Goal: Task Accomplishment & Management: Complete application form

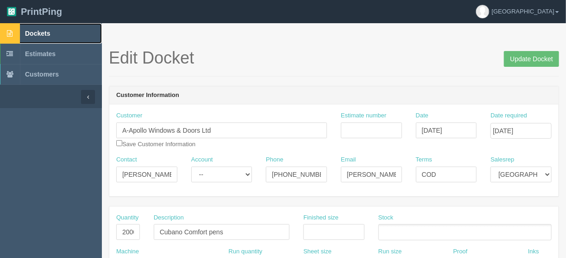
click at [40, 28] on link "Dockets" at bounding box center [51, 33] width 102 height 20
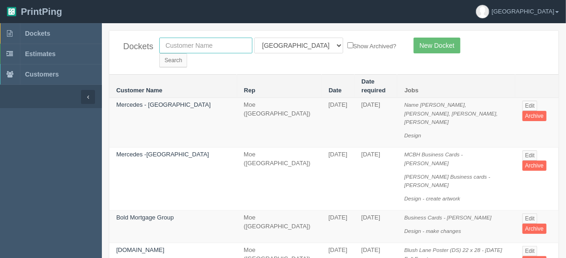
click at [180, 43] on input "text" at bounding box center [205, 46] width 93 height 16
type input "impact s"
click at [298, 46] on select "All Users Ali Ali Test 1 Aly Amy Ankit Arif Brandon Dan France Greg Jim Mark Ma…" at bounding box center [298, 46] width 89 height 16
select select
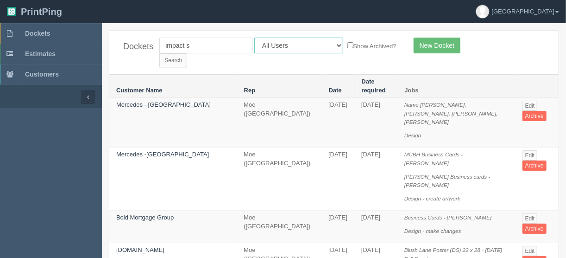
click at [254, 38] on select "All Users Ali Ali Test 1 Aly Amy Ankit Arif Brandon Dan France Greg Jim Mark Ma…" at bounding box center [298, 46] width 89 height 16
click at [187, 53] on input "Search" at bounding box center [173, 60] width 28 height 14
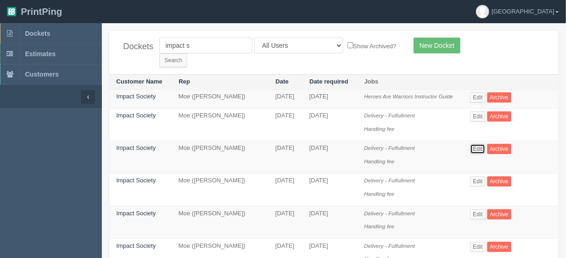
click at [483, 144] on link "Edit" at bounding box center [478, 149] width 15 height 10
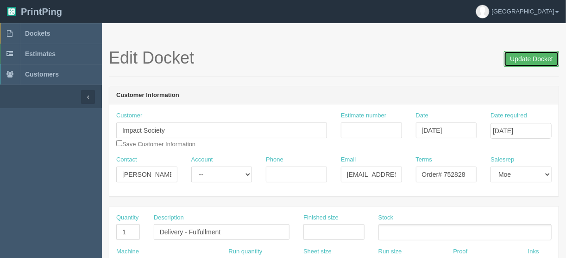
click at [533, 56] on input "Update Docket" at bounding box center [531, 59] width 55 height 16
click at [526, 56] on input "Update Docket" at bounding box center [531, 59] width 55 height 16
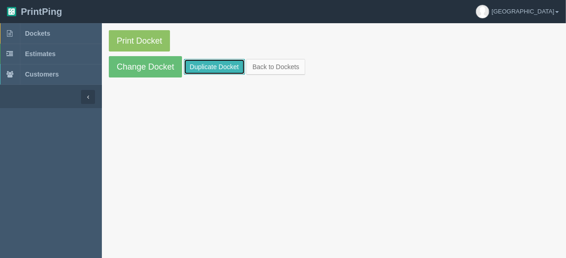
click at [206, 65] on link "Duplicate Docket" at bounding box center [214, 67] width 61 height 16
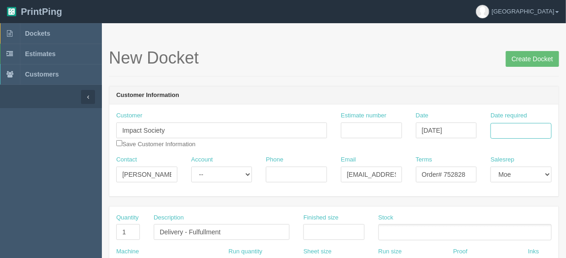
click at [501, 134] on input "Date required" at bounding box center [521, 131] width 61 height 16
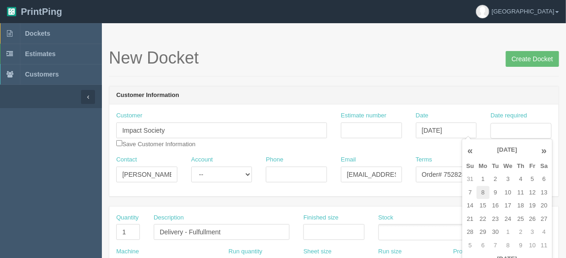
click at [483, 192] on td "8" at bounding box center [483, 192] width 13 height 13
type input "[DATE]"
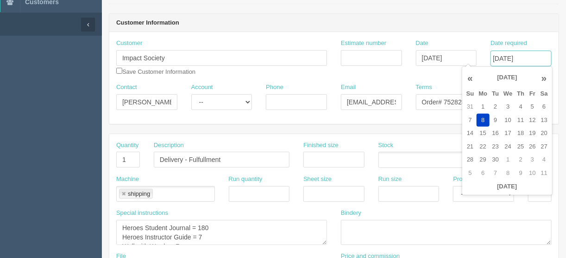
scroll to position [74, 0]
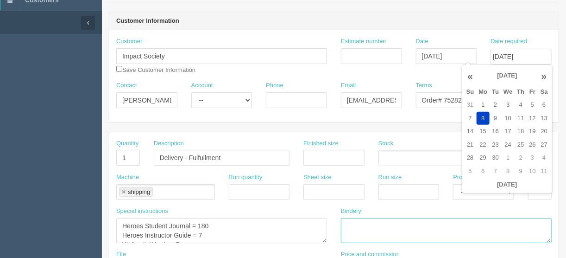
click at [423, 226] on textarea at bounding box center [446, 230] width 211 height 25
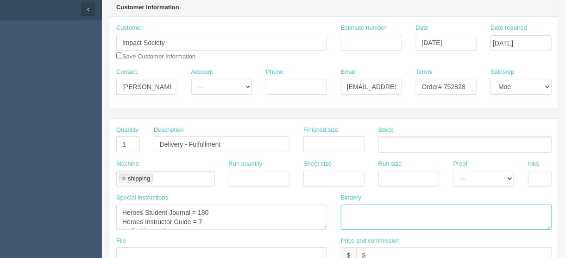
scroll to position [111, 0]
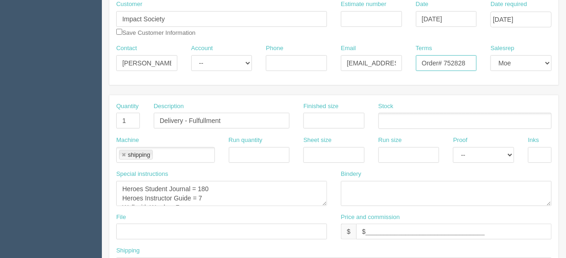
click at [465, 63] on input "Order# 752828" at bounding box center [446, 63] width 61 height 16
type input "Order# 753594"
drag, startPoint x: 122, startPoint y: 194, endPoint x: 209, endPoint y: 222, distance: 91.5
click at [209, 223] on div "Quantity 1 Description Delivery - Fulfullment Finished size Stock Machine shipp…" at bounding box center [334, 191] width 450 height 192
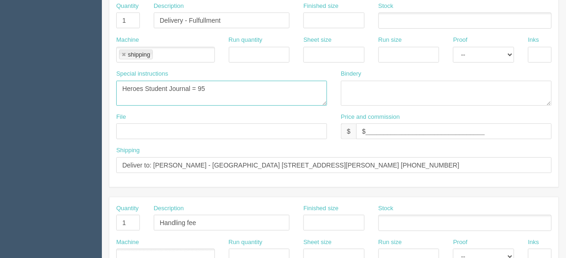
scroll to position [260, 0]
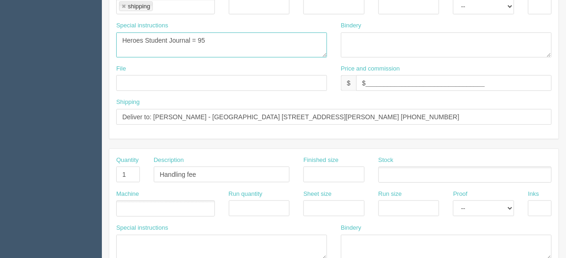
type textarea "Heroes Student Journal = 95"
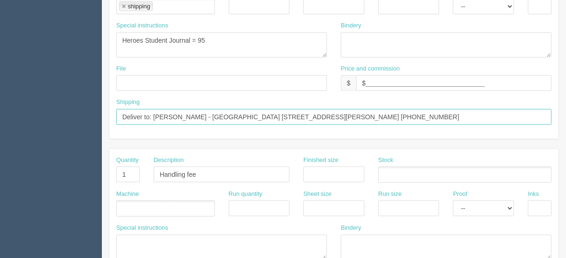
drag, startPoint x: 451, startPoint y: 115, endPoint x: 152, endPoint y: 115, distance: 298.5
click at [152, 115] on input "Deliver to: Amber Cushnie - Forest Hills School 16 Glengarry Dr Saint John, NB …" at bounding box center [334, 117] width 436 height 16
paste input "Spencer Smith Hugh Sutherland 2000 AB-581 Carstairs, AB T0M 0N0 Canada (403) 33…"
click at [376, 115] on input "Deliver to: Spencer Smith Hugh Sutherland 2000 AB-581 Carstairs, AB T0M 0N0 Can…" at bounding box center [334, 117] width 436 height 16
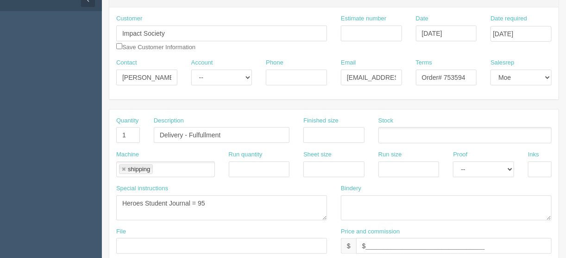
scroll to position [23, 0]
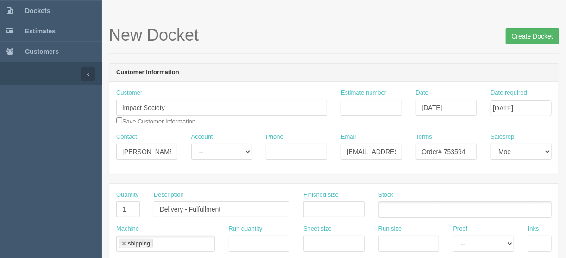
type input "Deliver to: Spencer Smith Hugh Sutherland 2000 AB-581 Carstairs, AB T0M 0N0 - (…"
click at [533, 37] on input "Create Docket" at bounding box center [532, 36] width 53 height 16
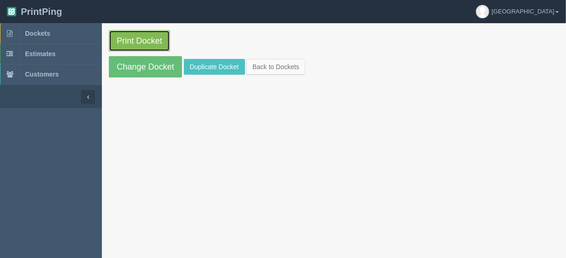
click at [127, 43] on link "Print Docket" at bounding box center [139, 40] width 61 height 21
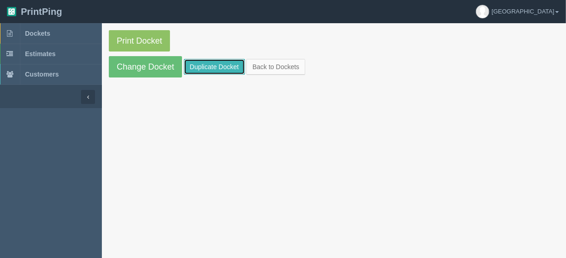
click at [228, 65] on link "Duplicate Docket" at bounding box center [214, 67] width 61 height 16
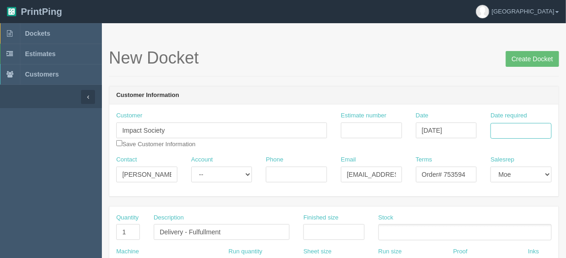
click at [500, 130] on input "Date required" at bounding box center [521, 131] width 61 height 16
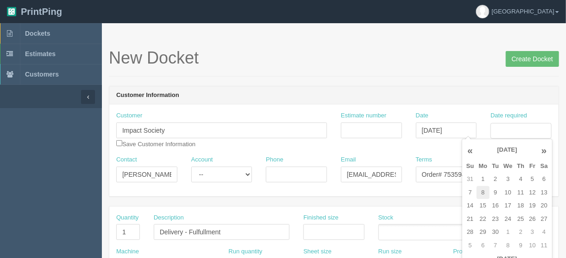
click at [481, 195] on td "8" at bounding box center [483, 192] width 13 height 13
type input "September 8, 2025"
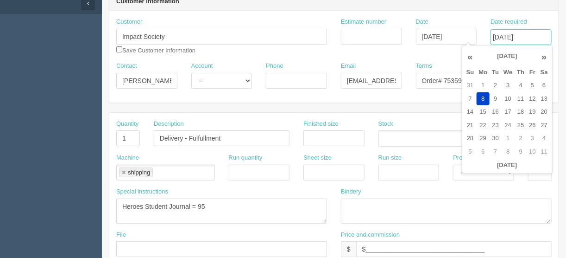
scroll to position [111, 0]
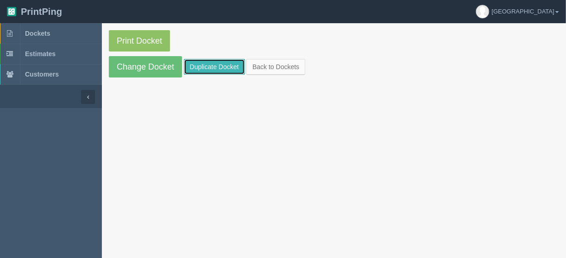
click at [209, 63] on link "Duplicate Docket" at bounding box center [214, 67] width 61 height 16
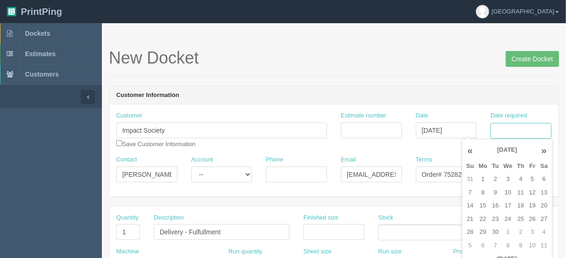
click at [498, 127] on input "Date required" at bounding box center [521, 131] width 61 height 16
click at [482, 189] on td "8" at bounding box center [483, 192] width 13 height 13
type input "September 8, 2025"
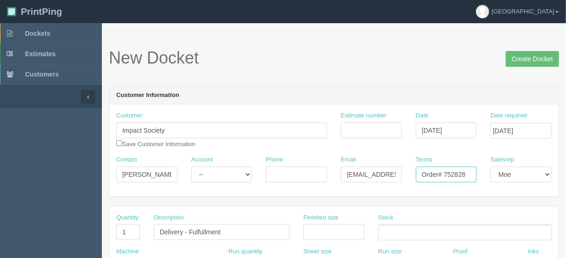
click at [449, 173] on input "Order# 752828" at bounding box center [446, 174] width 61 height 16
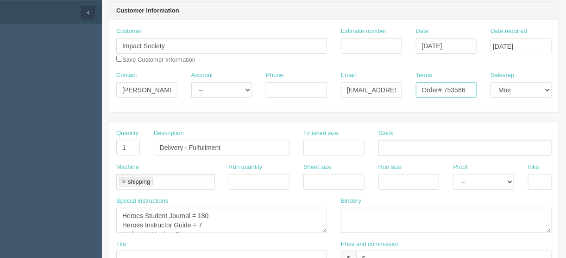
scroll to position [148, 0]
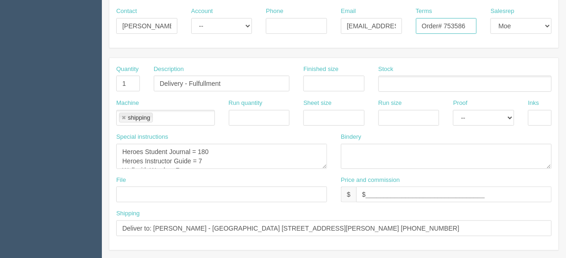
type input "Order# 753586"
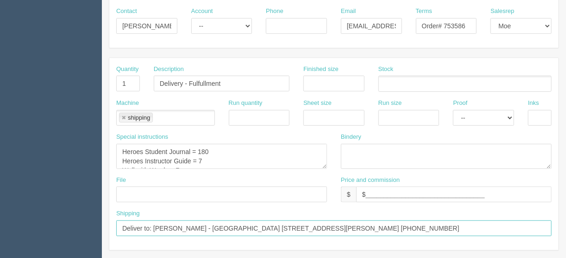
drag, startPoint x: 461, startPoint y: 224, endPoint x: 153, endPoint y: 232, distance: 307.9
click at [153, 232] on input "Deliver to: Amber Cushnie - Forest Hills School 16 Glengarry Dr Saint John, NB …" at bounding box center [334, 228] width 436 height 16
paste input "Karyn Laforge Saint Mary's Academy 2 Marmen Ave Edmunston, NB E3V 2H2 Canada (5…"
click at [401, 227] on input "Deliver to: Karyn Laforge Saint Mary's Academy 2 Marmen Ave Edmunston, NB E3V 2…" at bounding box center [334, 228] width 436 height 16
type input "Deliver to: Karyn Laforge Saint Mary's Academy 2 Marmen Ave Edmunston, NB E3V 2…"
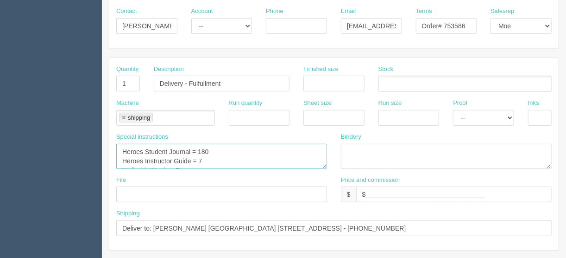
click at [200, 147] on textarea "Heroes Student Journal = 180 Heroes Instructor Guide = 7 Wall with Words = 7" at bounding box center [221, 156] width 211 height 25
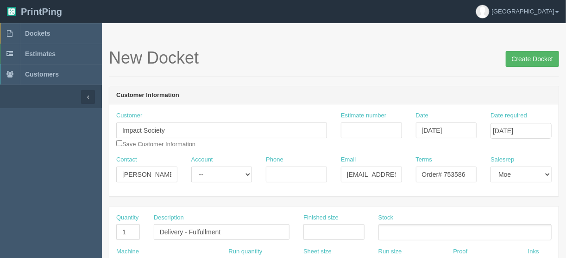
type textarea "Heroes Student Journal = 80 Heroes Instructor Guide = 2 Wall with Words = 2"
click at [529, 57] on input "Create Docket" at bounding box center [532, 59] width 53 height 16
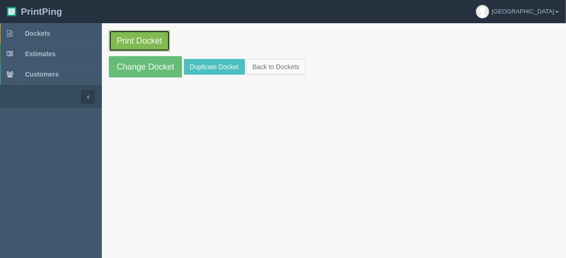
click at [149, 36] on link "Print Docket" at bounding box center [139, 40] width 61 height 21
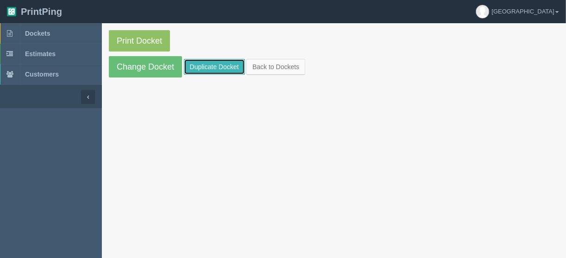
click at [211, 61] on link "Duplicate Docket" at bounding box center [214, 67] width 61 height 16
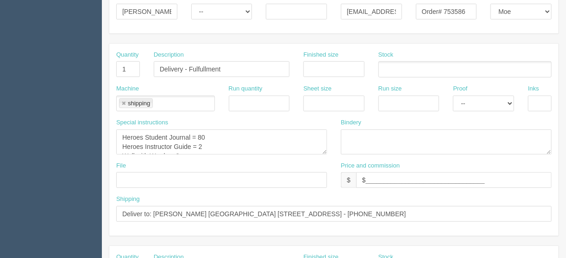
scroll to position [223, 0]
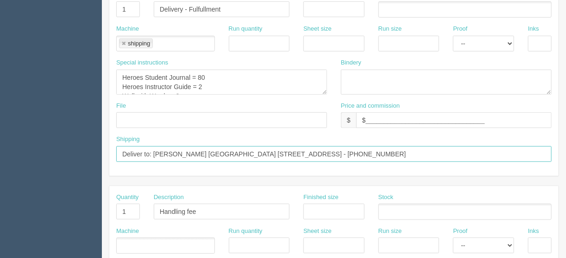
drag, startPoint x: 357, startPoint y: 156, endPoint x: 153, endPoint y: 156, distance: 204.4
click at [153, 156] on input "Deliver to: Karyn Laforge Saint Mary's Academy 2 Marmen Ave Edmunston, NB E3V 2…" at bounding box center [334, 154] width 436 height 16
paste input "Chelsey Murat Donalda School 2101 Haviland Street Donalda, AB T0B 0A8 Canada (4…"
click at [394, 151] on input "Deliver to: Chelsey Murat Donalda School 2101 Haviland Street Donalda, AB T0B 0…" at bounding box center [334, 154] width 436 height 16
type input "Deliver to: Chelsey Murat Donalda School 2101 Haviland Street Donalda, AB T0B 0…"
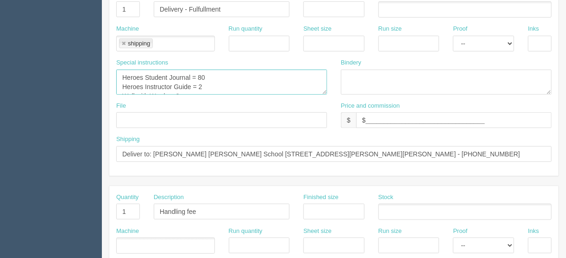
drag, startPoint x: 210, startPoint y: 75, endPoint x: 217, endPoint y: 76, distance: 7.6
click at [210, 75] on textarea "Heroes Student Journal = 80 Heroes Instructor Guide = 2 Wall with Words = 2" at bounding box center [221, 82] width 211 height 25
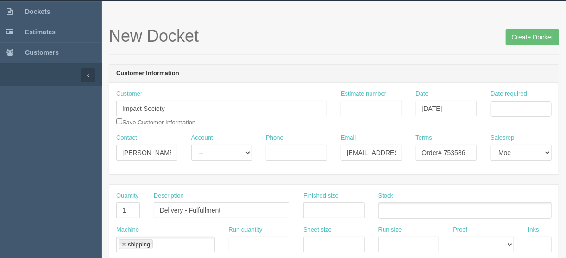
scroll to position [0, 0]
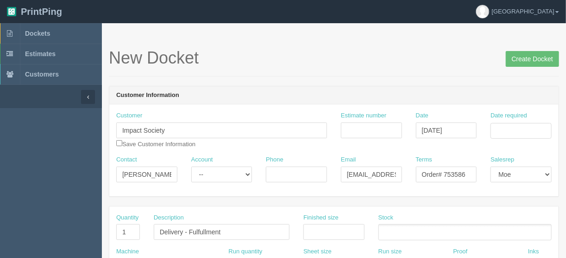
type textarea "Heroes Student Journal = 21 Heroes Instructor Guide = 1 Wall with Words = 1"
click at [469, 171] on input "Order# 753586" at bounding box center [446, 174] width 61 height 16
type input "Order# 752933"
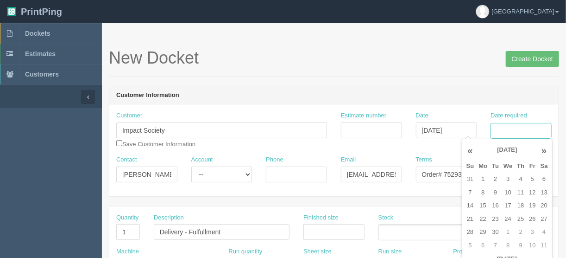
click at [507, 126] on input "Date required" at bounding box center [521, 131] width 61 height 16
click at [484, 189] on td "8" at bounding box center [483, 192] width 13 height 13
type input "September 8, 2025"
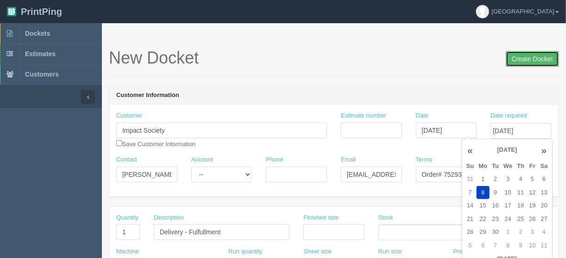
click at [524, 57] on input "Create Docket" at bounding box center [532, 59] width 53 height 16
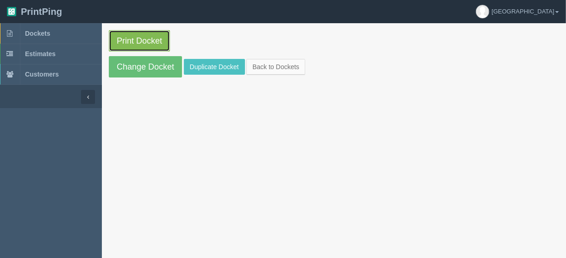
click at [135, 37] on link "Print Docket" at bounding box center [139, 40] width 61 height 21
